Goal: Task Accomplishment & Management: Use online tool/utility

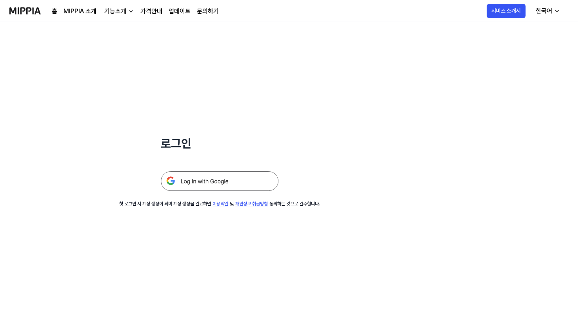
click at [215, 176] on img at bounding box center [220, 181] width 118 height 20
click at [223, 182] on img at bounding box center [220, 181] width 118 height 20
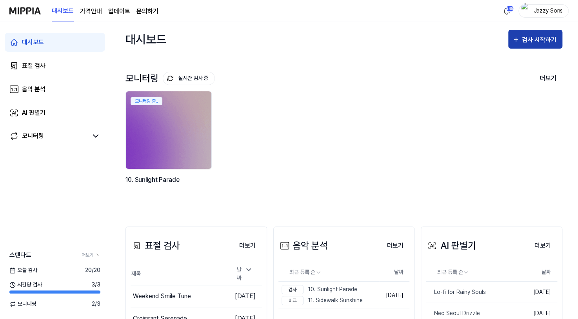
click at [521, 43] on div "검사 시작하기" at bounding box center [535, 40] width 46 height 10
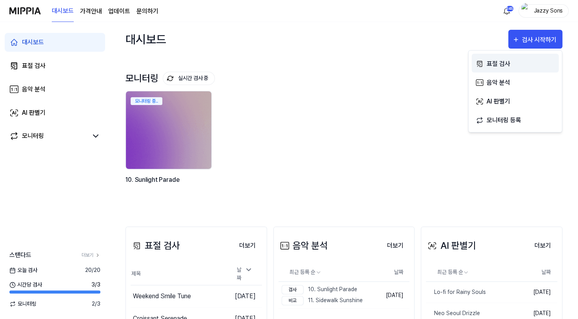
click at [504, 67] on div "표절 검사" at bounding box center [520, 64] width 68 height 10
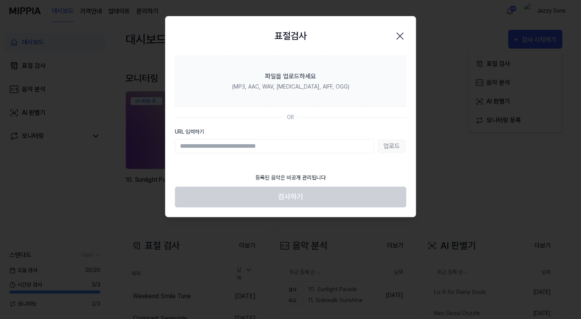
click at [395, 39] on icon "button" at bounding box center [400, 36] width 13 height 13
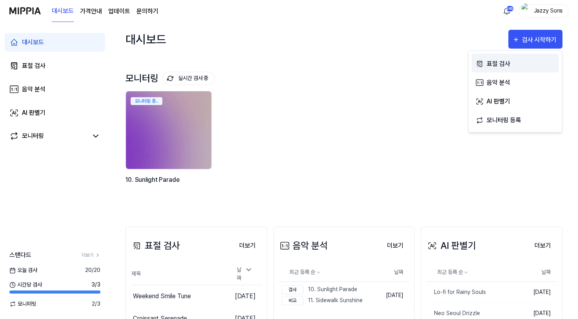
click at [505, 62] on div "표절 검사" at bounding box center [520, 64] width 68 height 10
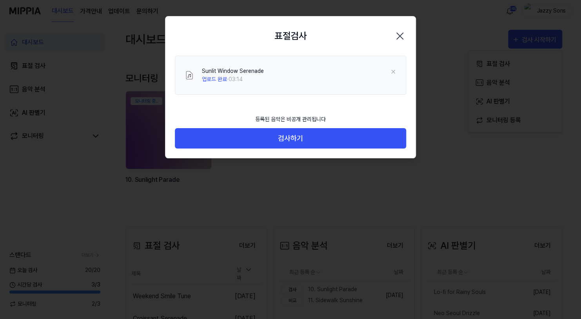
click at [295, 157] on div "등록된 음악은 비공개 관리됩니다 검사하기" at bounding box center [290, 135] width 250 height 48
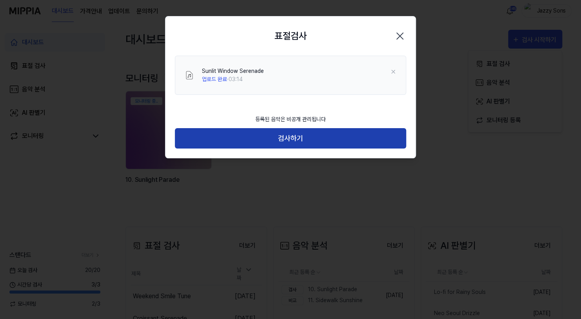
click at [300, 143] on button "검사하기" at bounding box center [290, 138] width 231 height 21
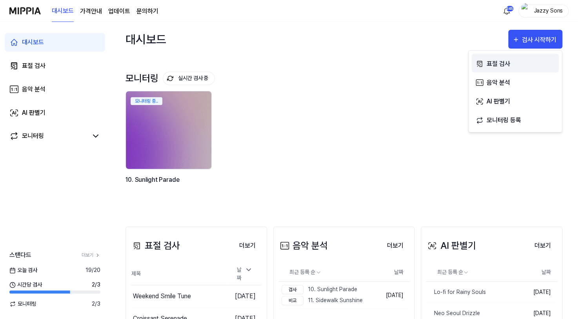
click at [524, 60] on div "표절 검사" at bounding box center [520, 64] width 68 height 10
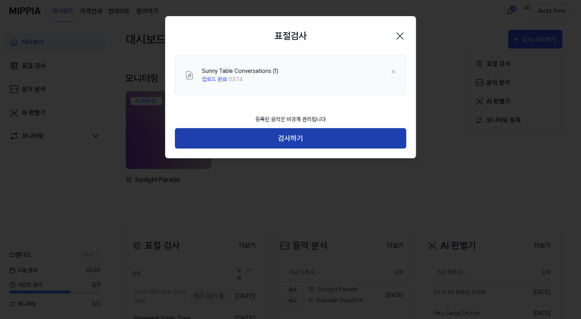
click at [289, 137] on button "검사하기" at bounding box center [290, 138] width 231 height 21
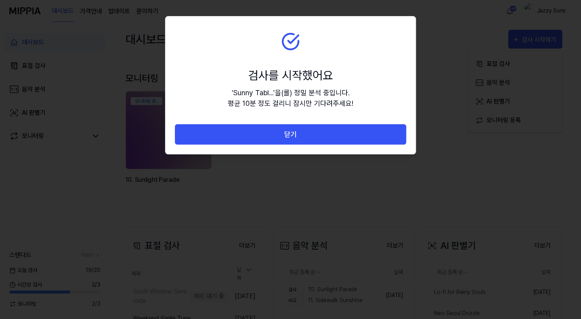
click at [318, 140] on button "닫기" at bounding box center [290, 134] width 231 height 21
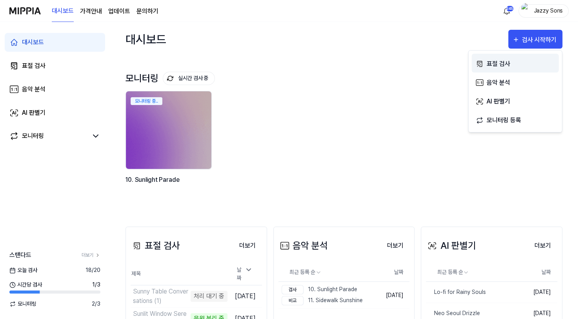
click at [515, 67] on div "표절 검사" at bounding box center [520, 64] width 68 height 10
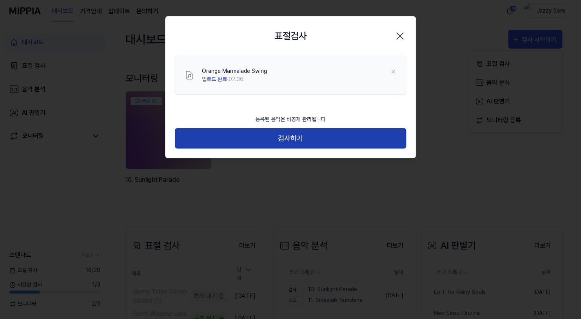
click at [278, 139] on button "검사하기" at bounding box center [290, 138] width 231 height 21
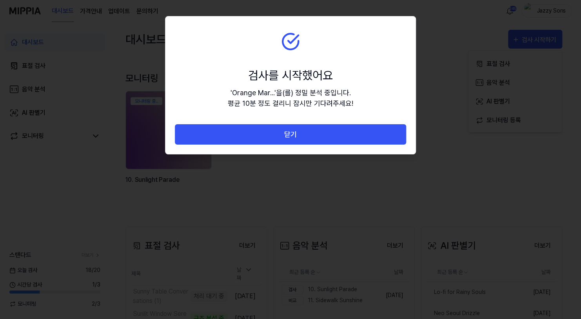
click at [301, 136] on button "닫기" at bounding box center [290, 134] width 231 height 21
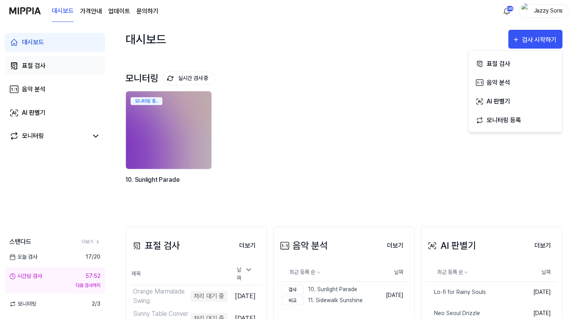
click at [30, 70] on div "표절 검사" at bounding box center [34, 65] width 24 height 9
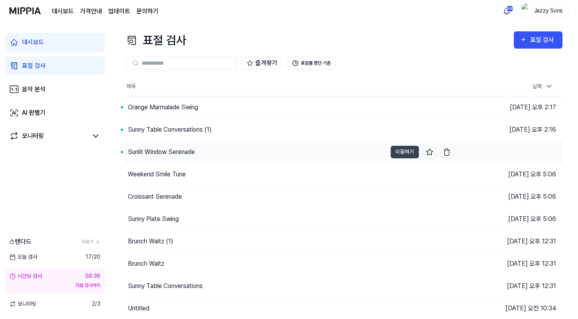
click at [143, 150] on div "Sunlit Window Serenade" at bounding box center [161, 151] width 67 height 9
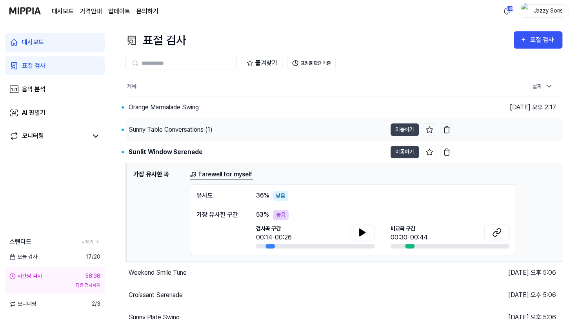
click at [162, 126] on div "Sunny Table Conversations (1)" at bounding box center [171, 129] width 84 height 9
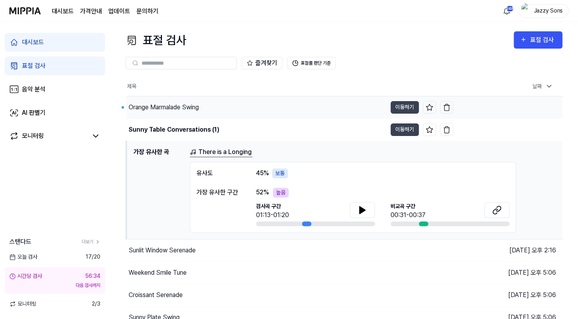
click at [173, 107] on div "Orange Marmalade Swing" at bounding box center [164, 107] width 70 height 9
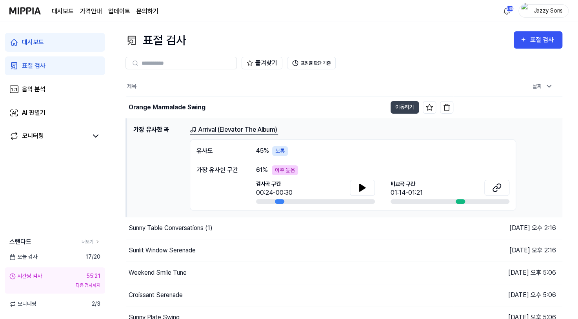
click at [24, 63] on div "표절 검사" at bounding box center [34, 65] width 24 height 9
